Goal: Find contact information: Find contact information

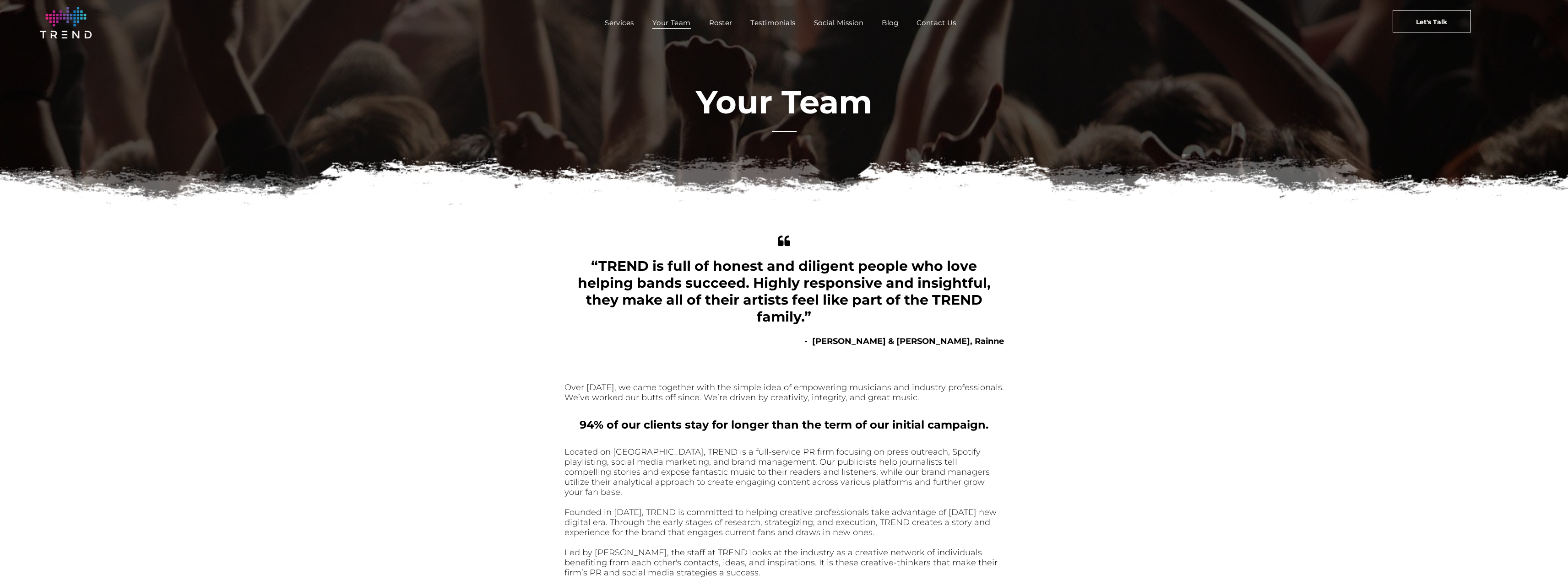
drag, startPoint x: 1572, startPoint y: 175, endPoint x: 1449, endPoint y: 85, distance: 152.4
click at [1449, 85] on html "Services Your Team Roster Testimonials Social Mission Blog Contact Us Let's Tal…" at bounding box center [784, 449] width 1568 height 897
click at [767, 106] on font "Your Team" at bounding box center [784, 102] width 176 height 39
click at [718, 20] on span "Roster" at bounding box center [721, 23] width 23 height 13
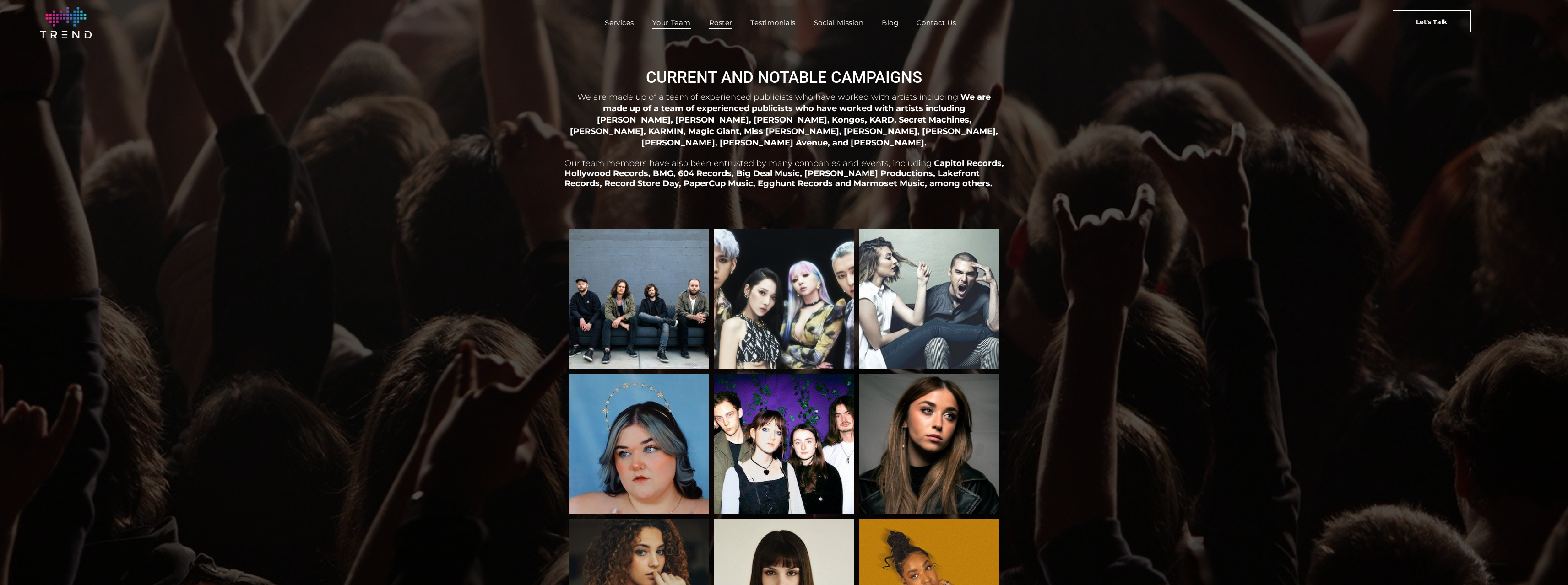
click at [668, 20] on span "Your Team" at bounding box center [671, 23] width 38 height 13
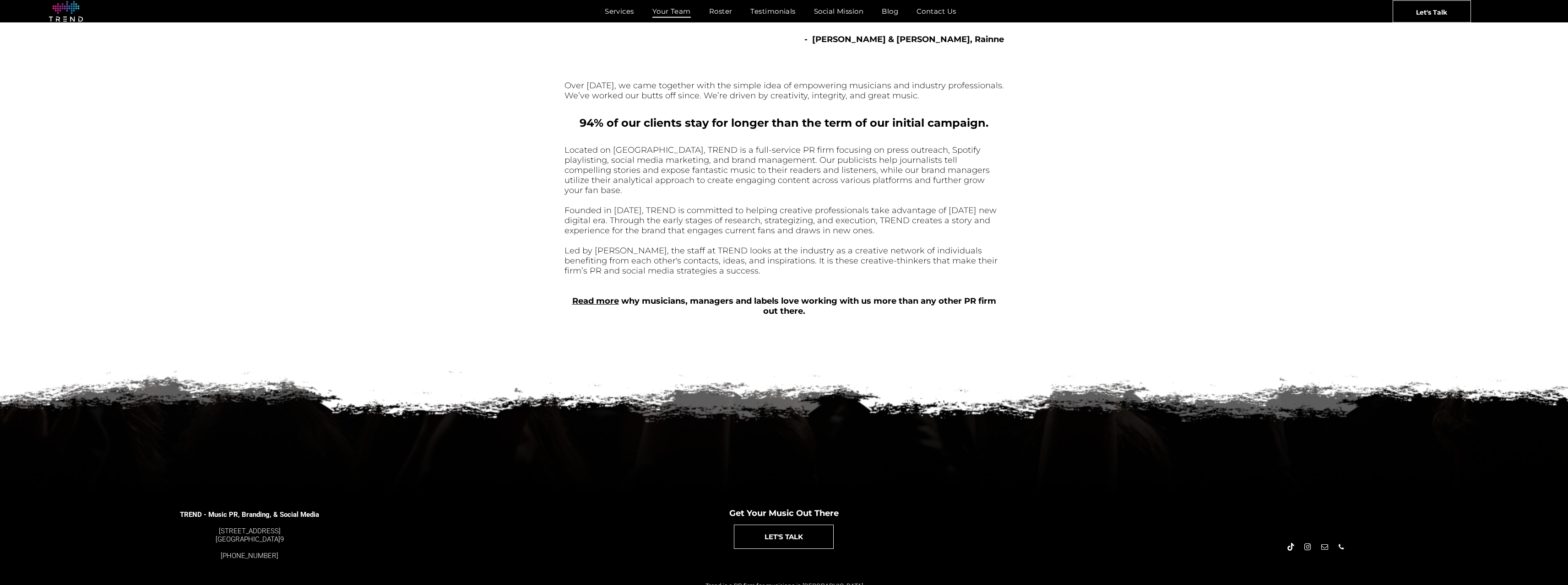
scroll to position [303, 0]
drag, startPoint x: 1571, startPoint y: 142, endPoint x: 1575, endPoint y: 417, distance: 275.0
click at [1567, 417] on html "Services Your Team Roster Testimonials Social Mission Blog Contact Us Let's Tal…" at bounding box center [784, 146] width 1568 height 897
click at [1327, 542] on span "email" at bounding box center [1324, 547] width 10 height 10
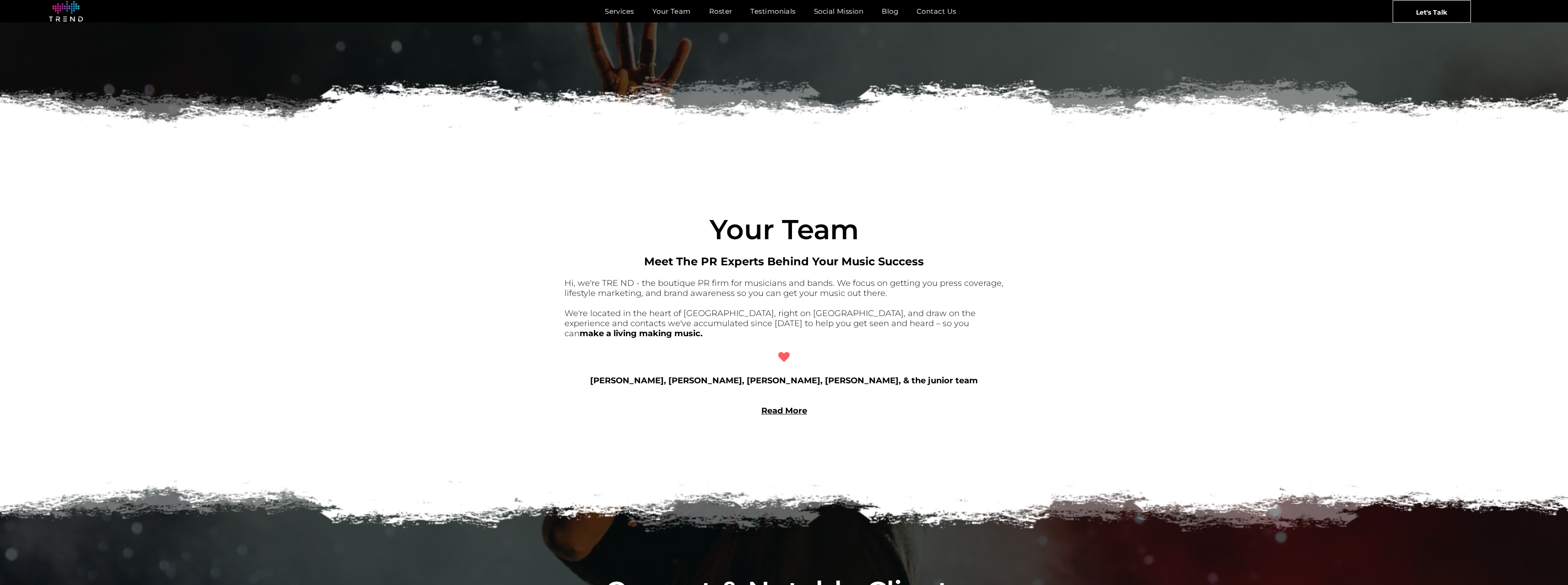
scroll to position [723, 0]
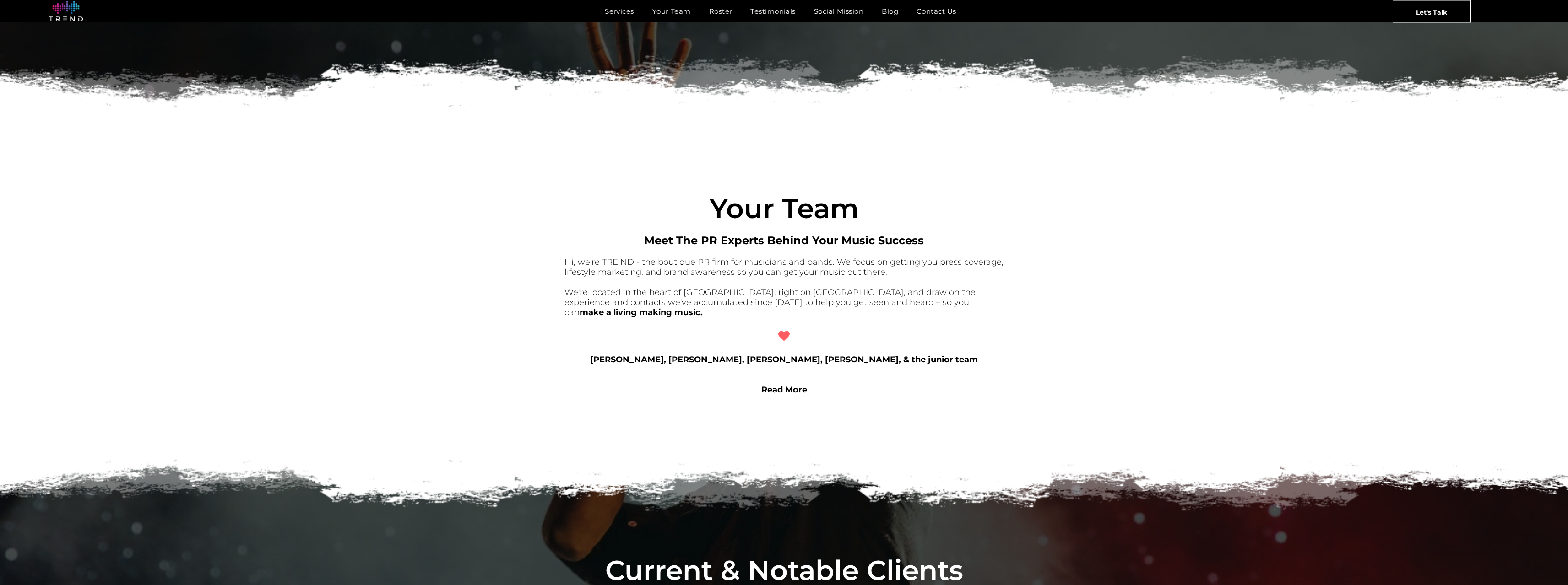
click at [774, 385] on link "Read More" at bounding box center [784, 389] width 46 height 10
